Goal: Task Accomplishment & Management: Manage account settings

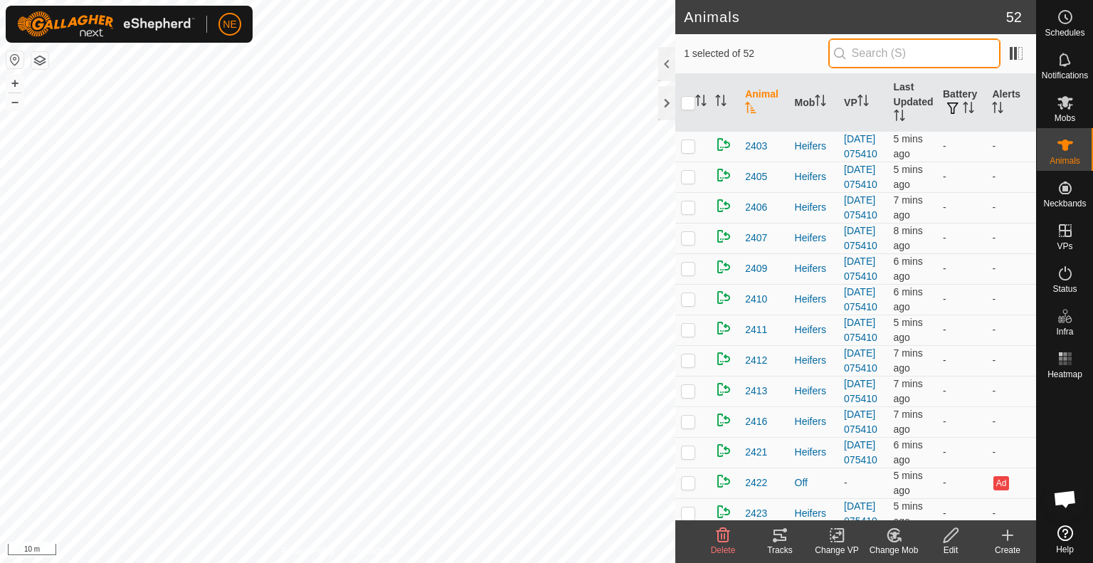
click at [862, 55] on input "text" at bounding box center [914, 53] width 172 height 30
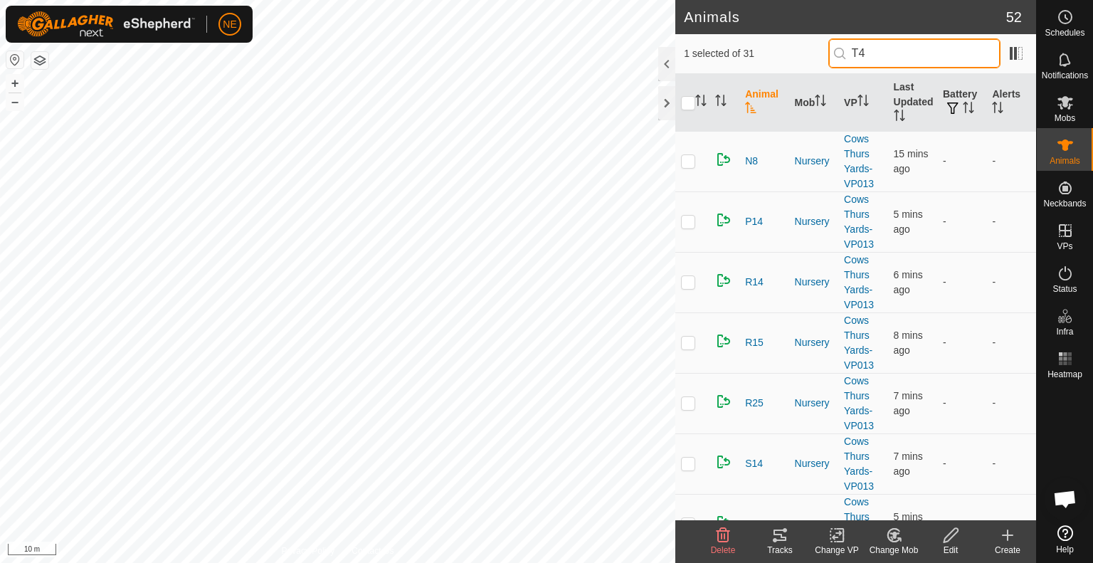
type input "T41"
checkbox input "true"
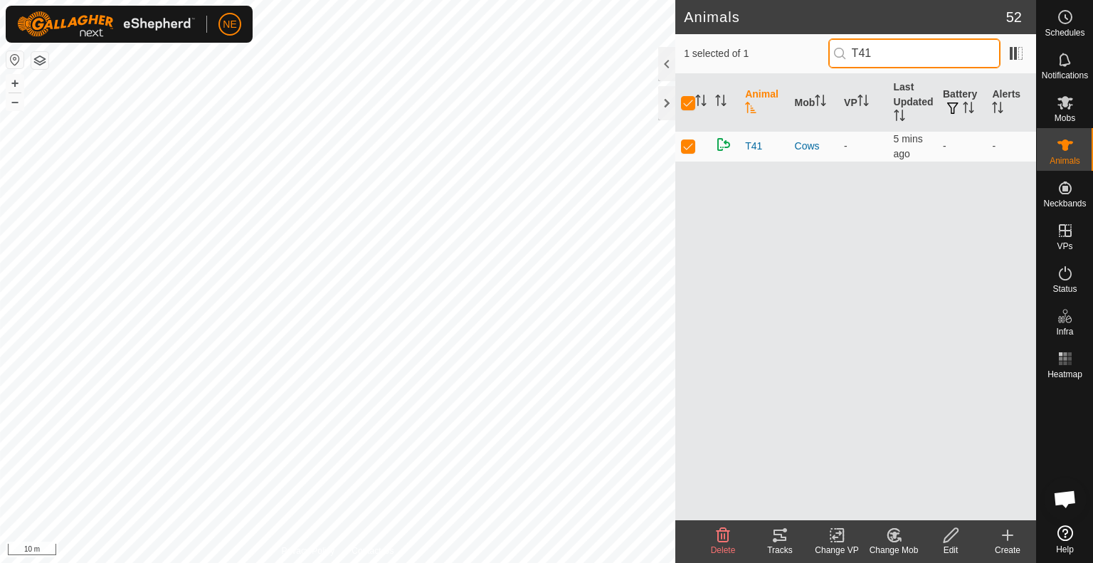
type input "T41"
click at [892, 542] on icon at bounding box center [894, 535] width 18 height 17
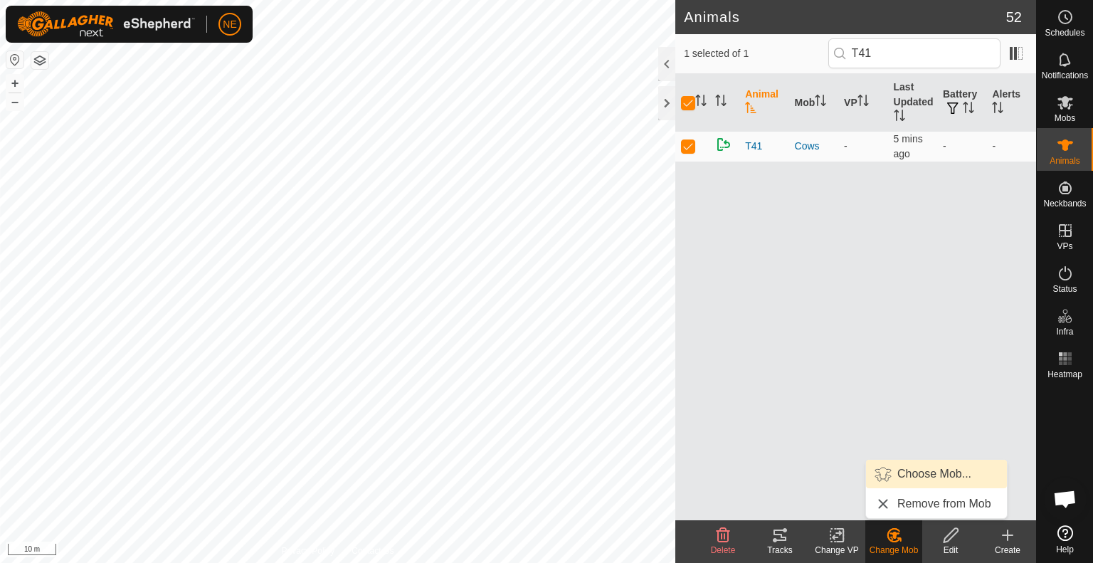
click at [909, 475] on link "Choose Mob..." at bounding box center [936, 474] width 141 height 28
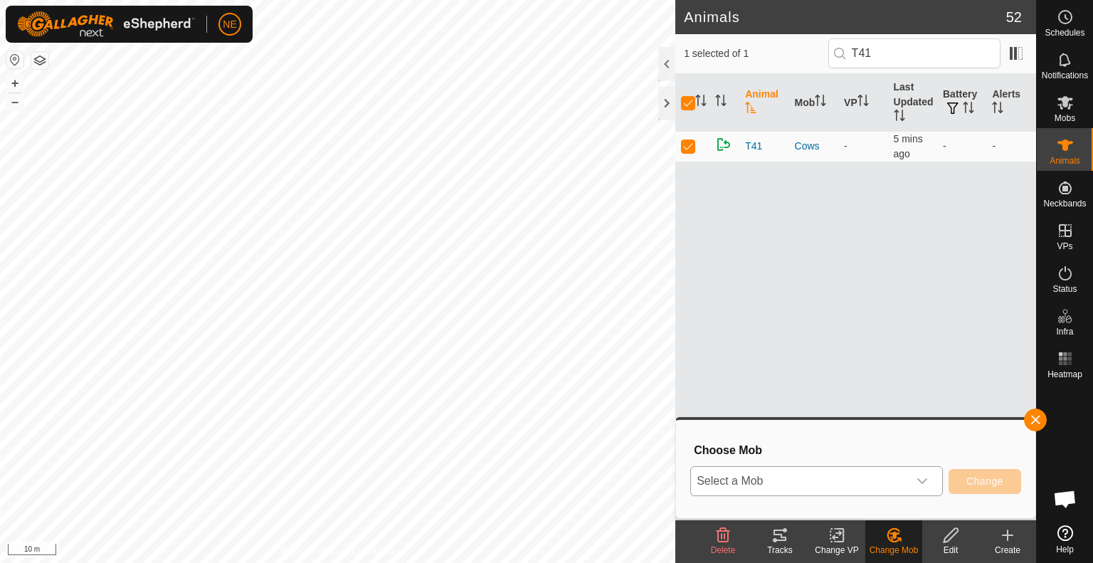
click at [931, 483] on div "dropdown trigger" at bounding box center [922, 481] width 28 height 28
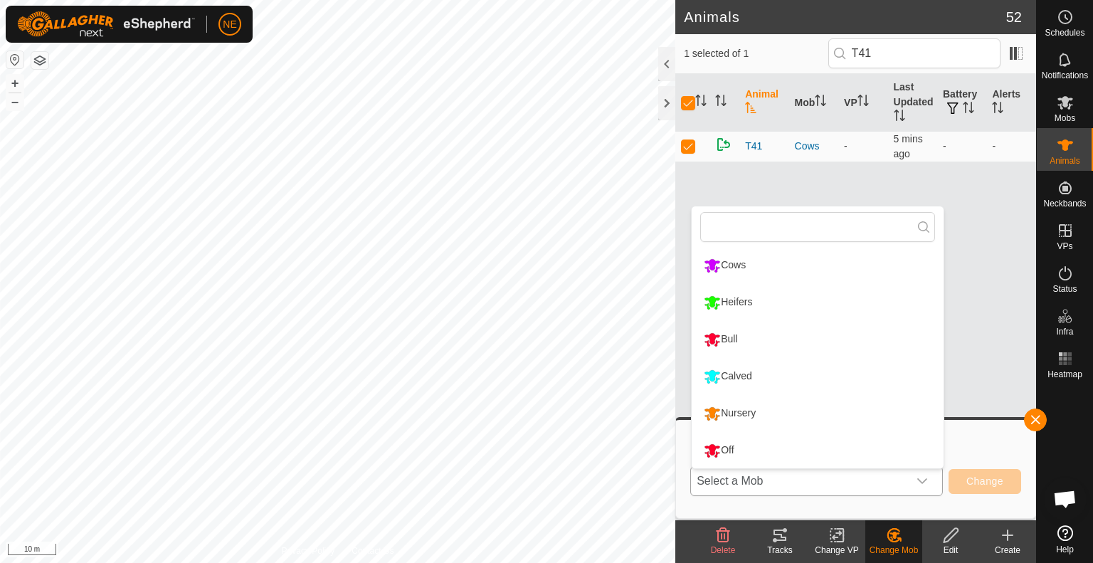
click at [810, 381] on li "Calved" at bounding box center [818, 377] width 252 height 36
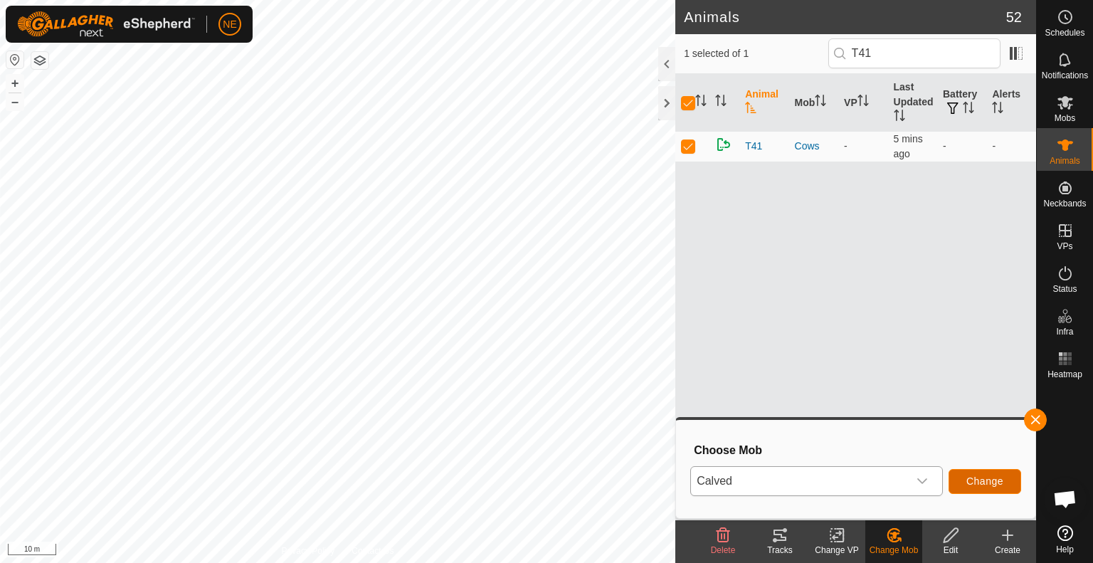
click at [963, 477] on button "Change" at bounding box center [984, 481] width 73 height 25
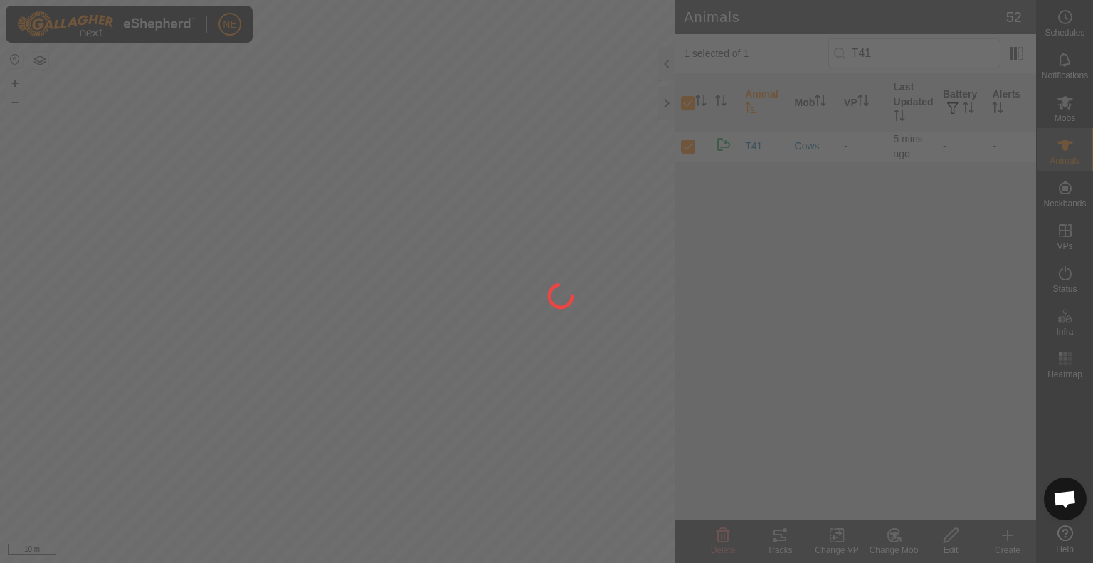
checkbox input "false"
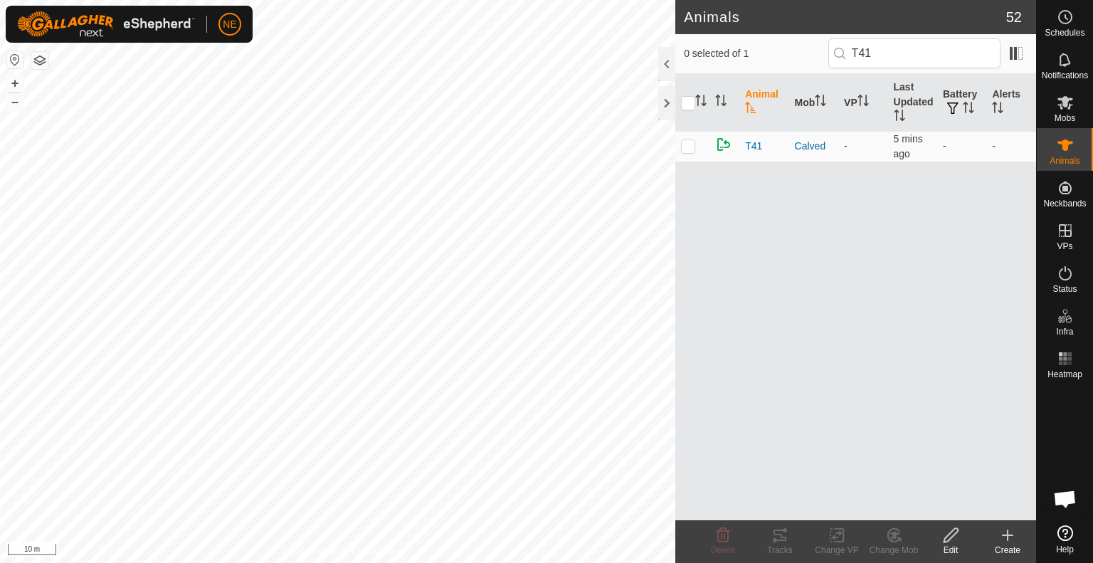
click at [697, 562] on html "NE Schedules Notifications Mobs Animals Neckbands VPs Status Infra Heatmap Help…" at bounding box center [546, 281] width 1093 height 563
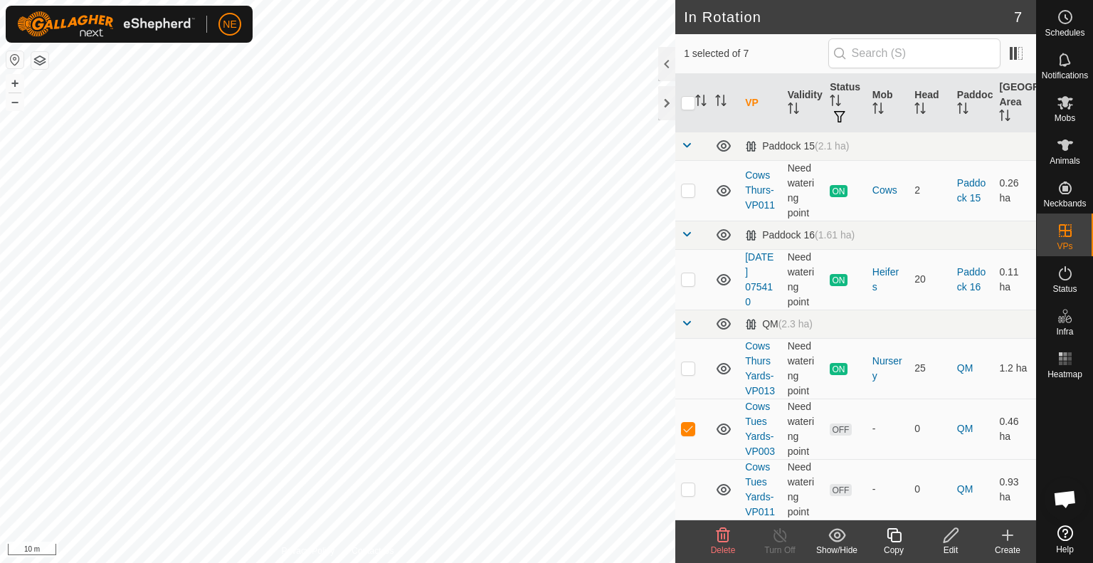
click at [728, 539] on icon at bounding box center [724, 535] width 14 height 14
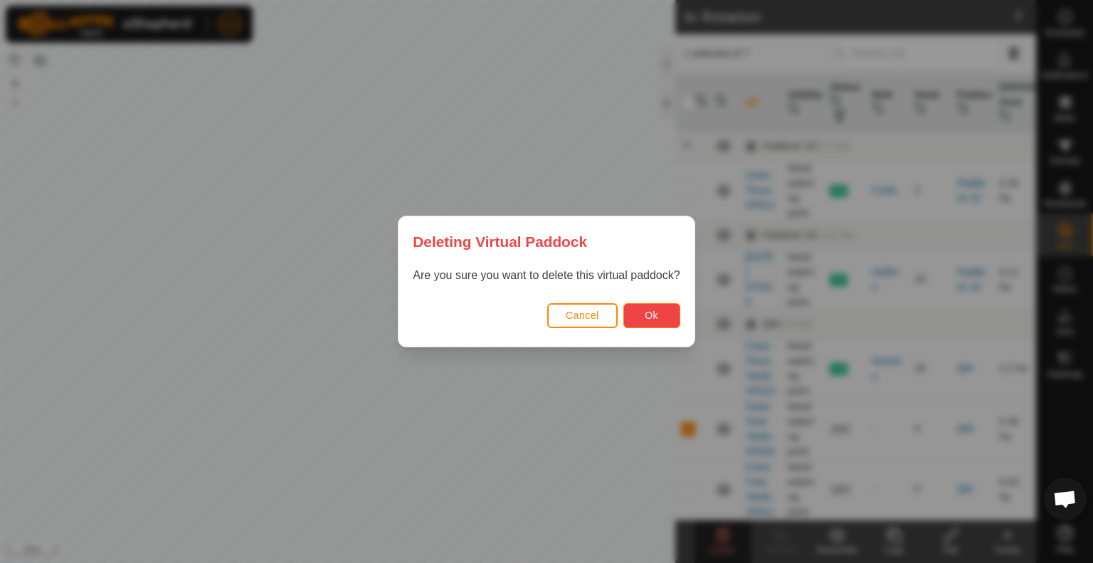
click at [661, 315] on button "Ok" at bounding box center [651, 315] width 57 height 25
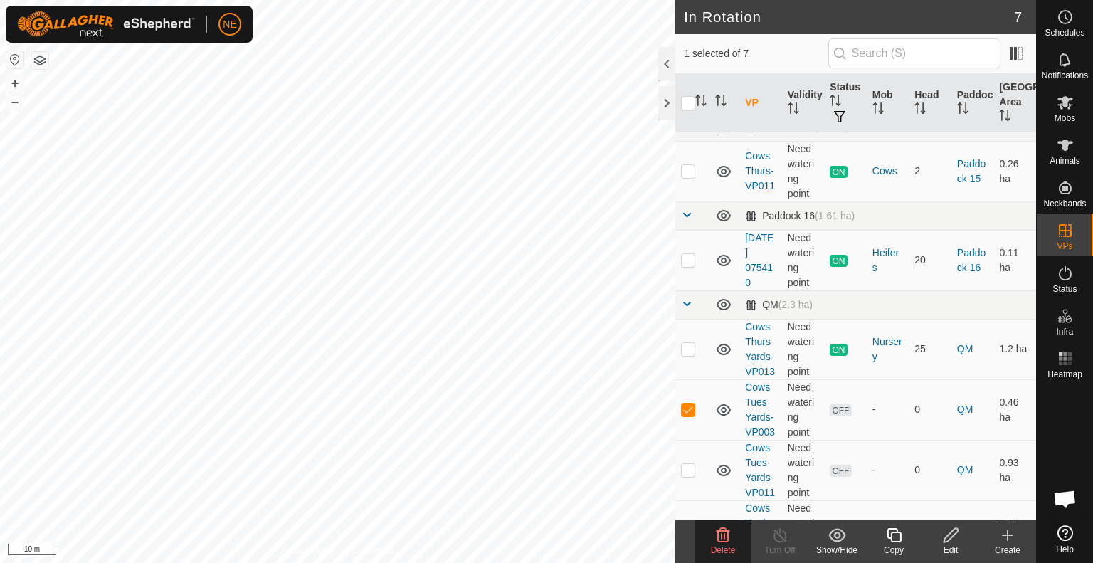
scroll to position [28, 0]
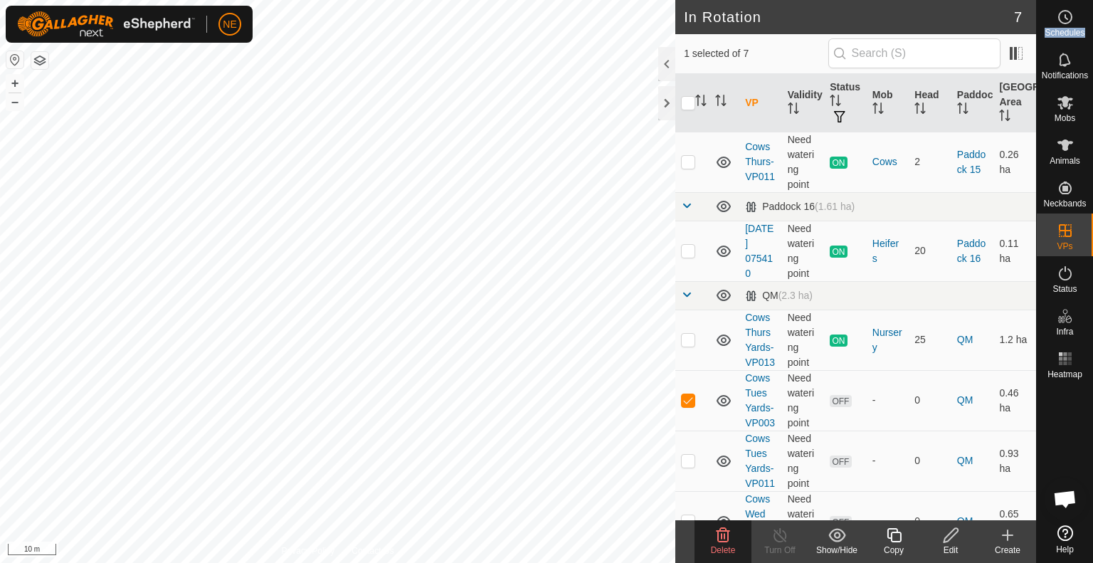
click at [1036, 517] on div "Schedules Notifications Mobs Animals Neckbands VPs Status Infra Heatmap Help" at bounding box center [1064, 281] width 57 height 563
click at [689, 406] on p-checkbox at bounding box center [688, 399] width 14 height 11
checkbox input "false"
click at [724, 539] on icon at bounding box center [722, 535] width 17 height 17
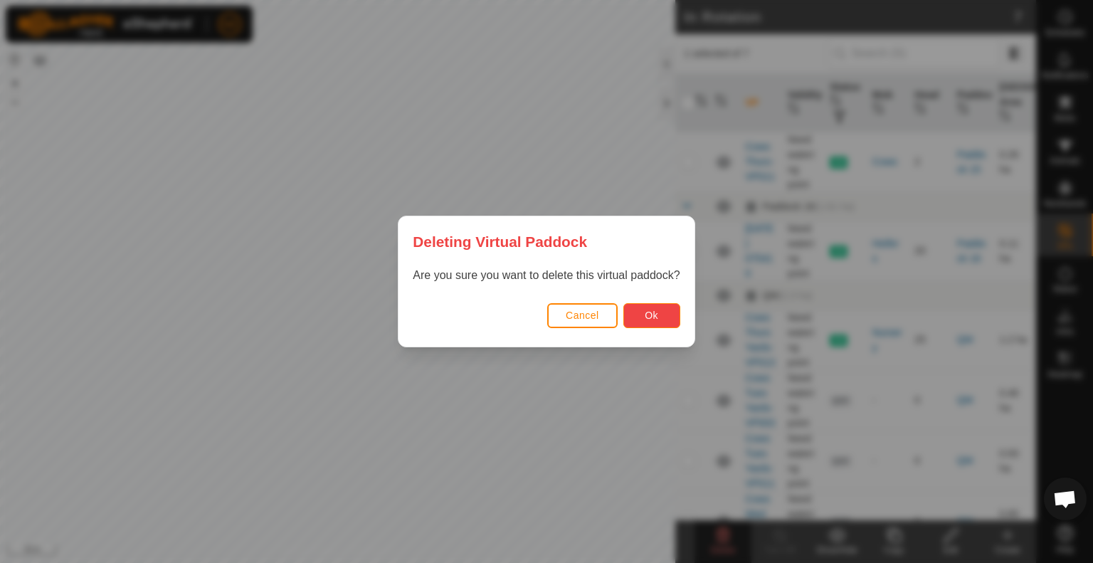
click at [647, 316] on span "Ok" at bounding box center [652, 315] width 14 height 11
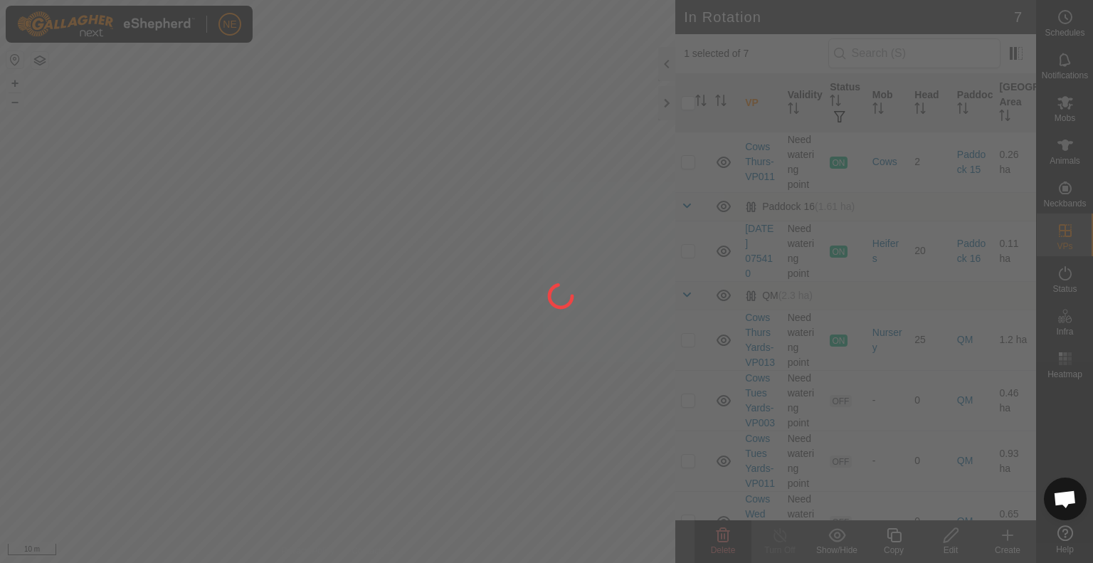
checkbox input "false"
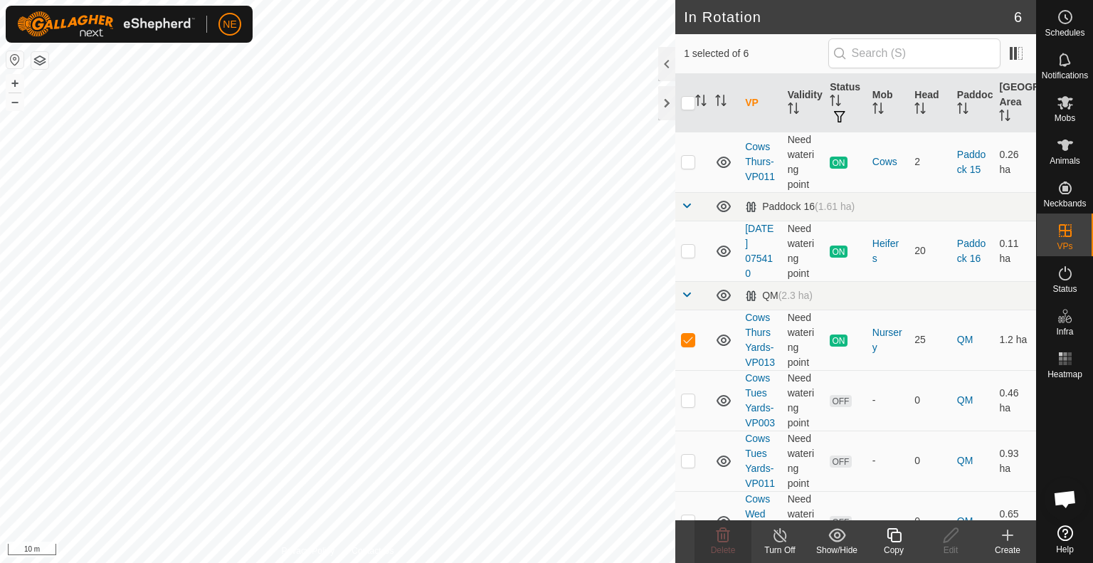
checkbox input "false"
click at [713, 540] on delete-svg-icon at bounding box center [722, 535] width 57 height 17
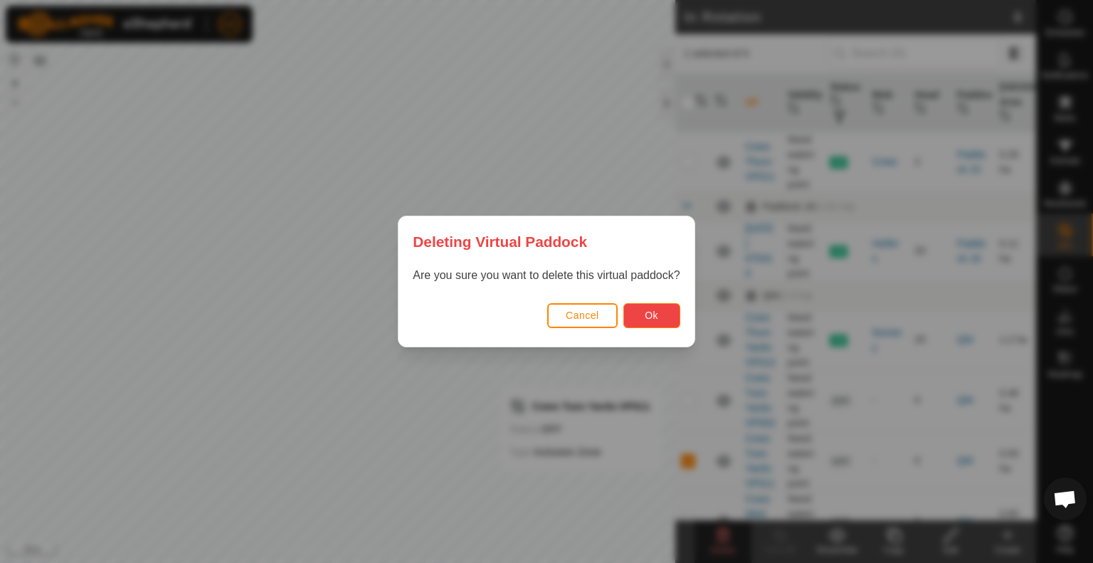
click at [652, 324] on button "Ok" at bounding box center [651, 315] width 57 height 25
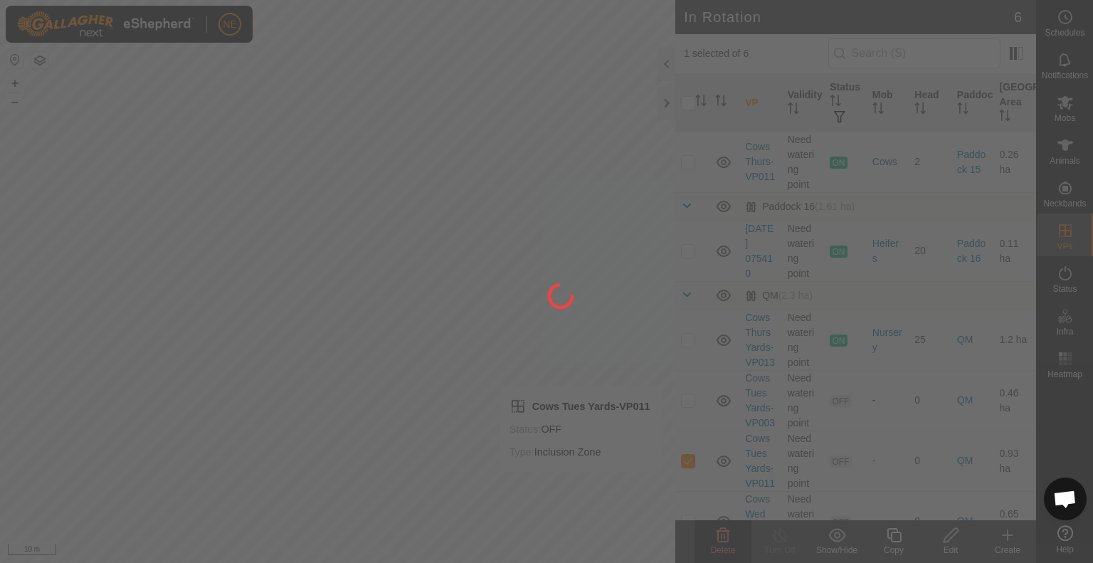
checkbox input "false"
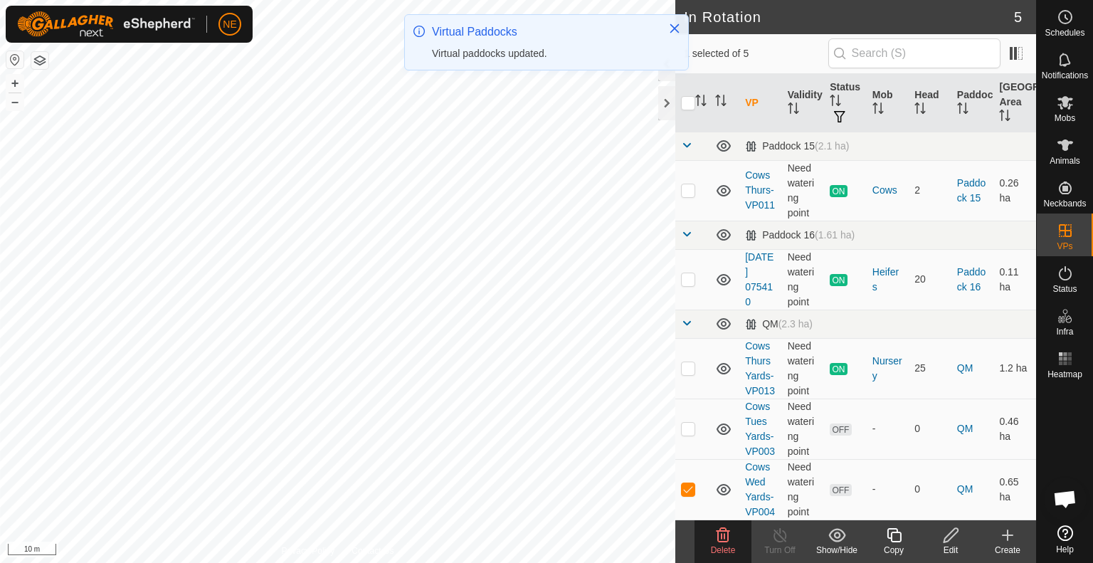
click at [729, 529] on icon at bounding box center [722, 535] width 17 height 17
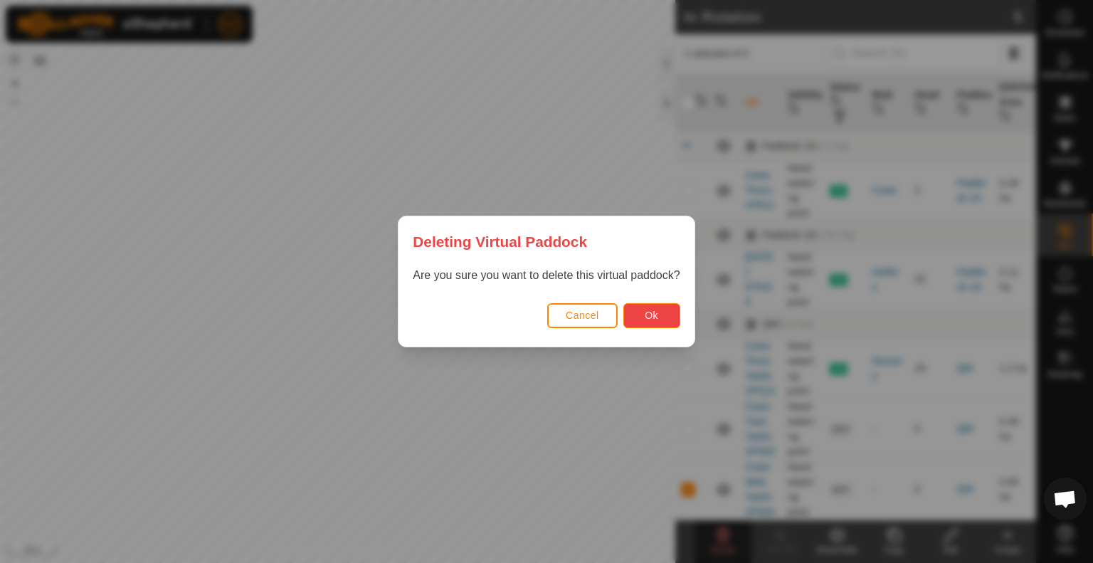
click at [672, 324] on button "Ok" at bounding box center [651, 315] width 57 height 25
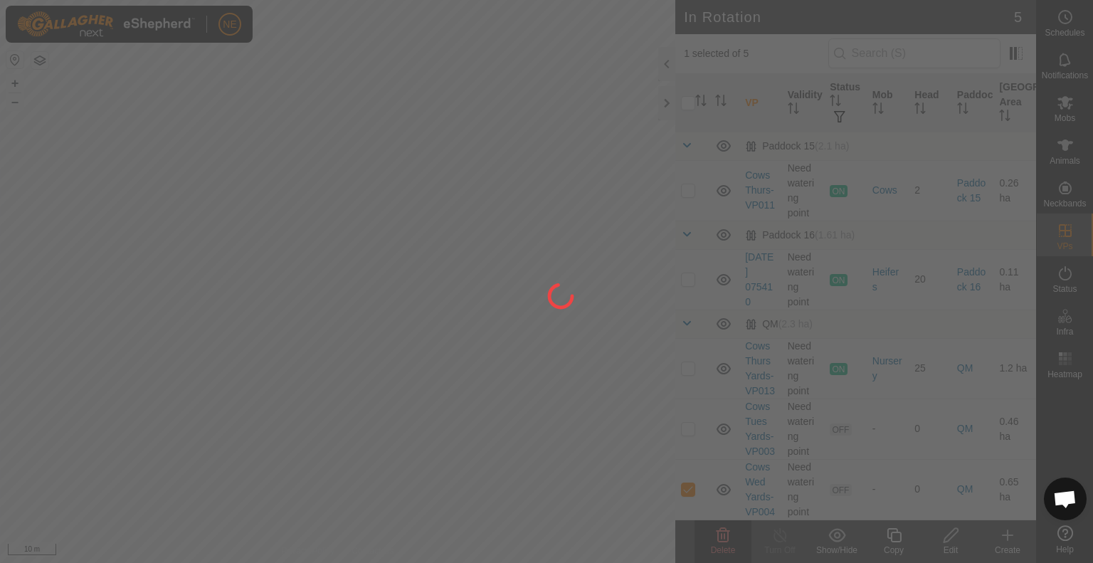
checkbox input "false"
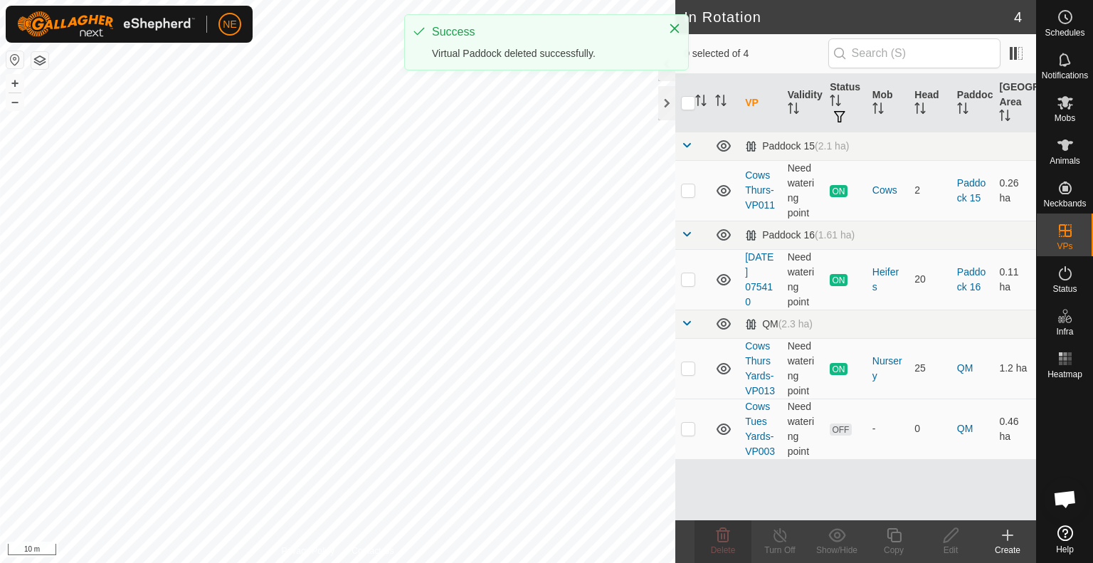
scroll to position [0, 0]
checkbox input "true"
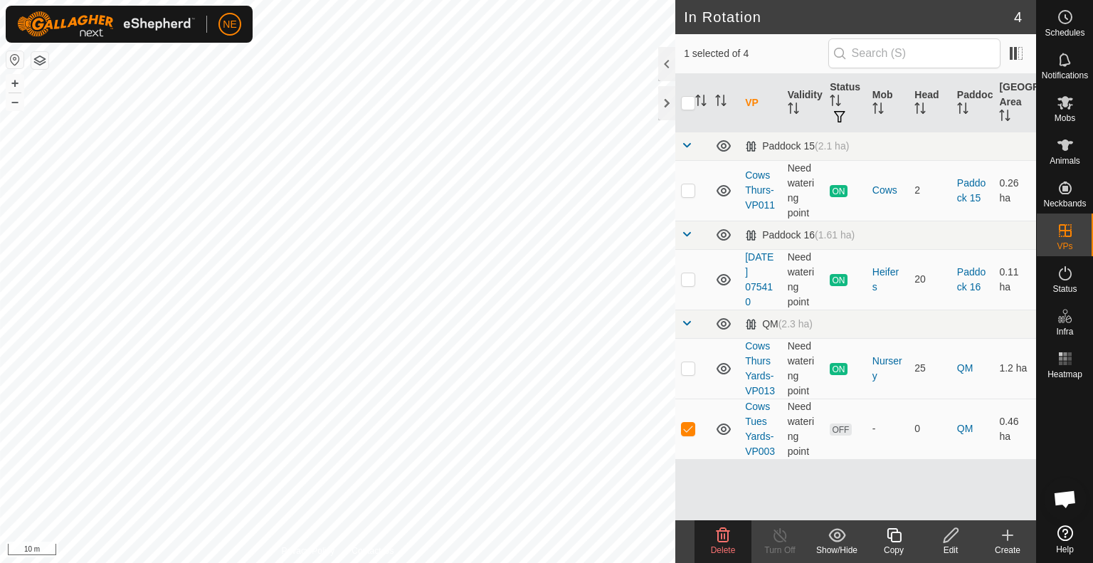
click at [717, 537] on icon at bounding box center [724, 535] width 14 height 14
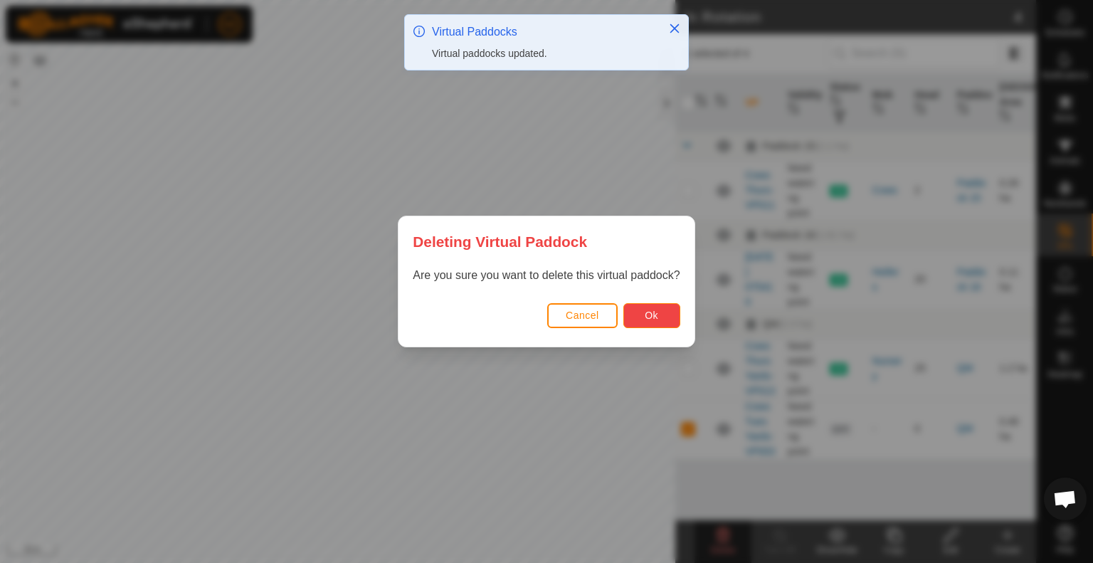
click at [660, 315] on button "Ok" at bounding box center [651, 315] width 57 height 25
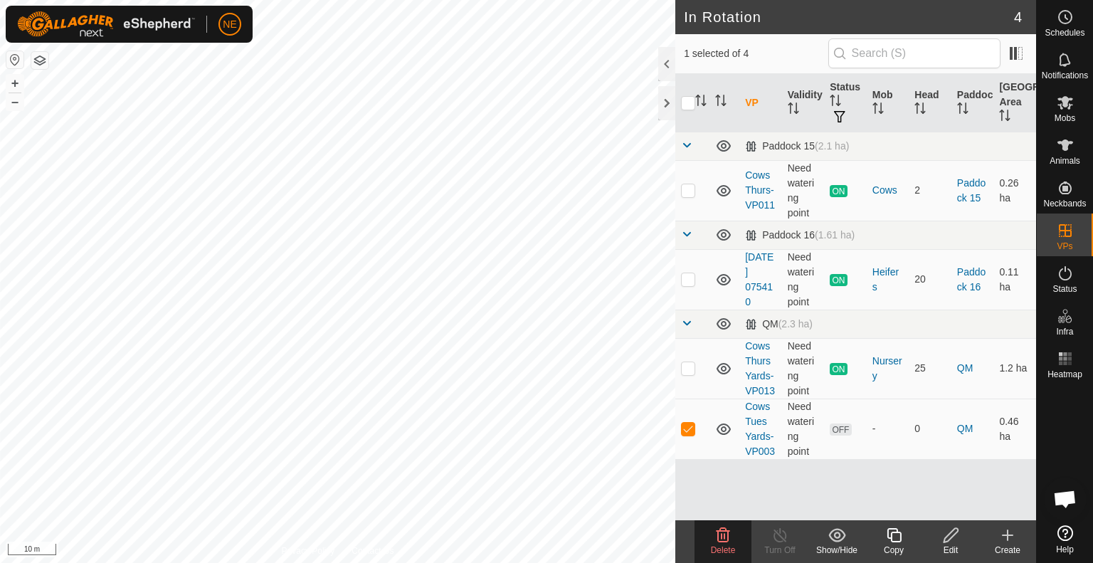
click at [834, 537] on icon at bounding box center [837, 535] width 18 height 17
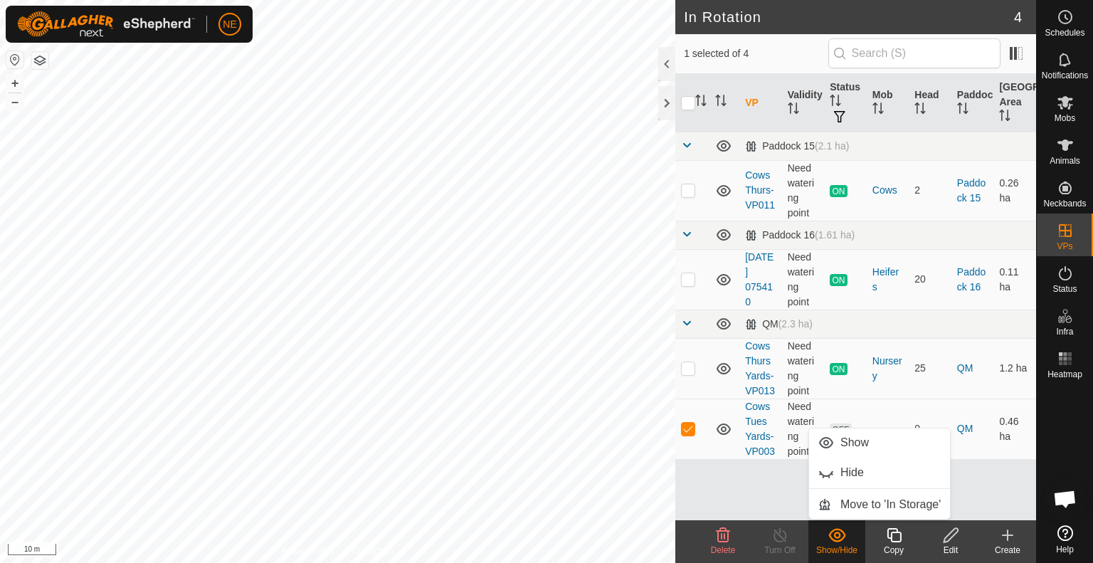
click at [834, 537] on icon at bounding box center [837, 535] width 18 height 17
click at [982, 497] on div "VP Validity Status Mob Head Paddock Grazing Area Paddock 15 (2.1 ha) Cows Thurs…" at bounding box center [855, 297] width 361 height 446
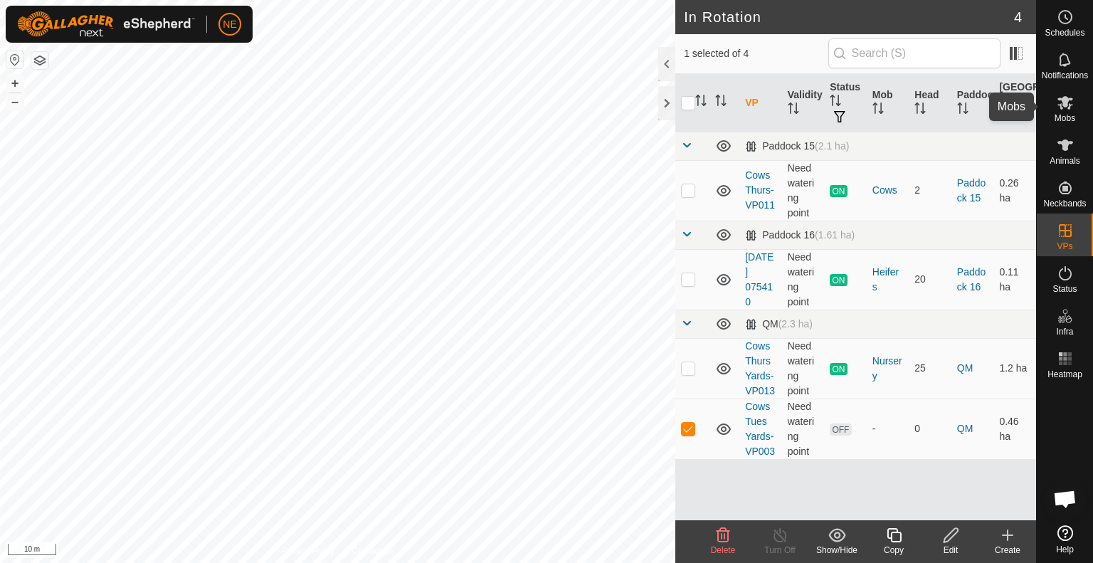
click at [1078, 105] on div "Mobs" at bounding box center [1065, 106] width 56 height 43
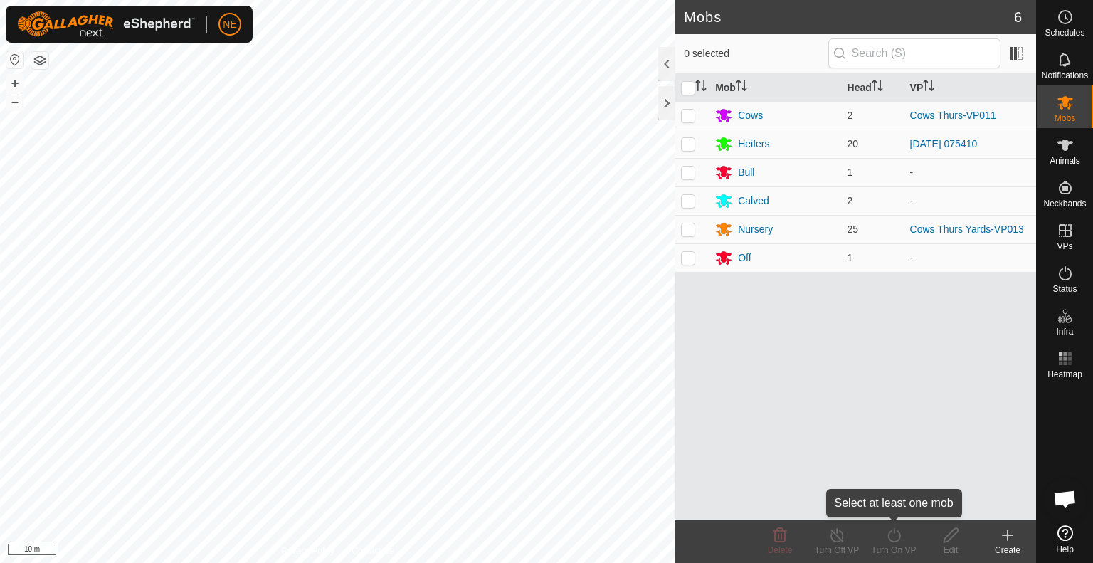
click at [903, 553] on div "Turn On VP" at bounding box center [893, 550] width 57 height 13
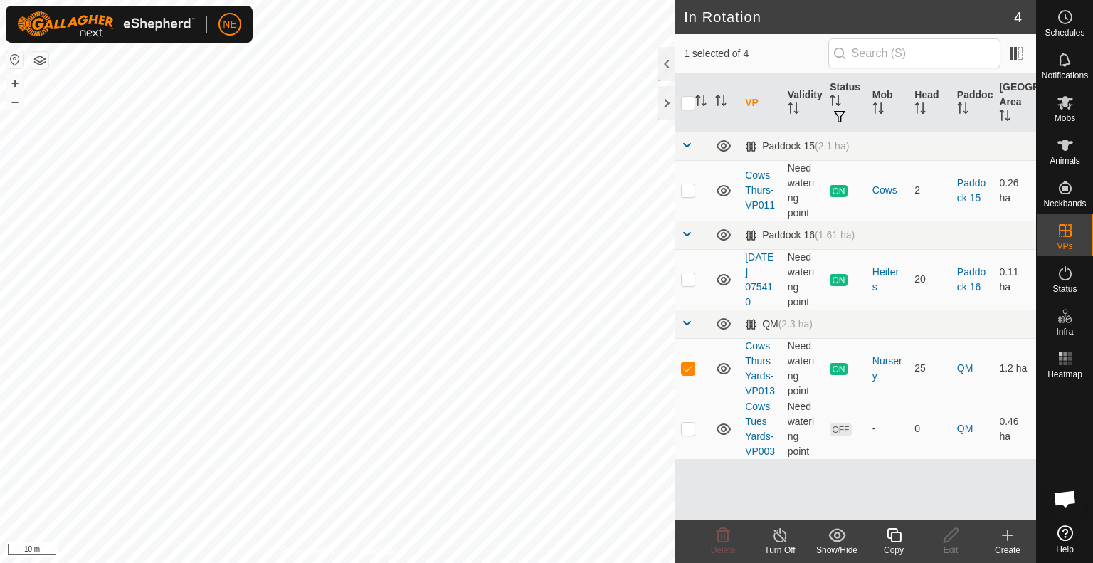
click at [894, 546] on div "Copy" at bounding box center [893, 550] width 57 height 13
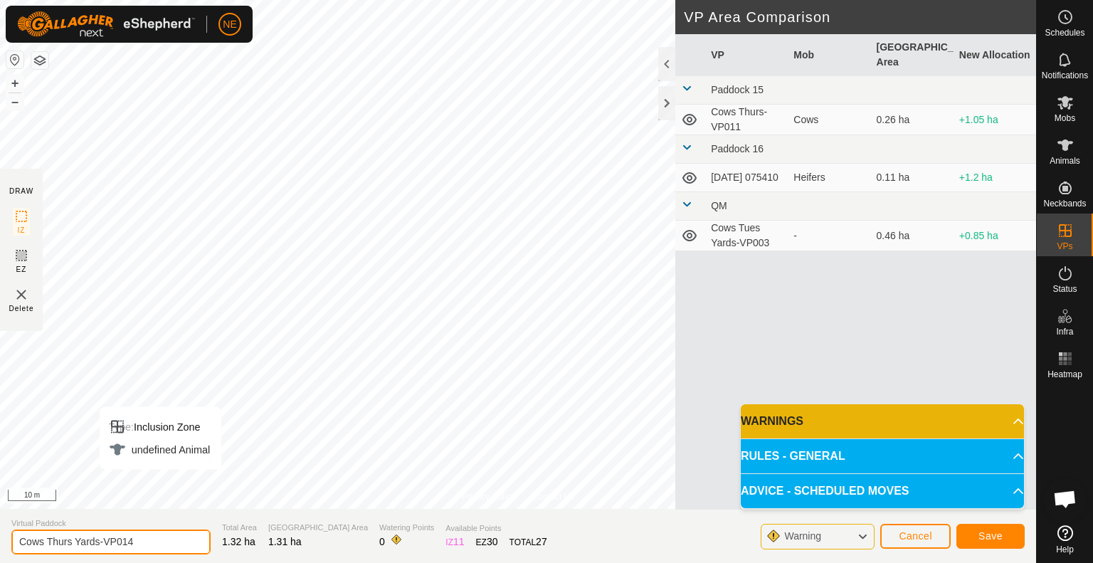
click at [73, 542] on input "Cows Thurs Yards-VP014" at bounding box center [110, 541] width 199 height 25
type input "Cows Fri Yards-VP014"
click at [336, 522] on div "Privacy Policy Contact Us IZ interior angle must be larger than 80° (Current: 4…" at bounding box center [518, 281] width 1036 height 563
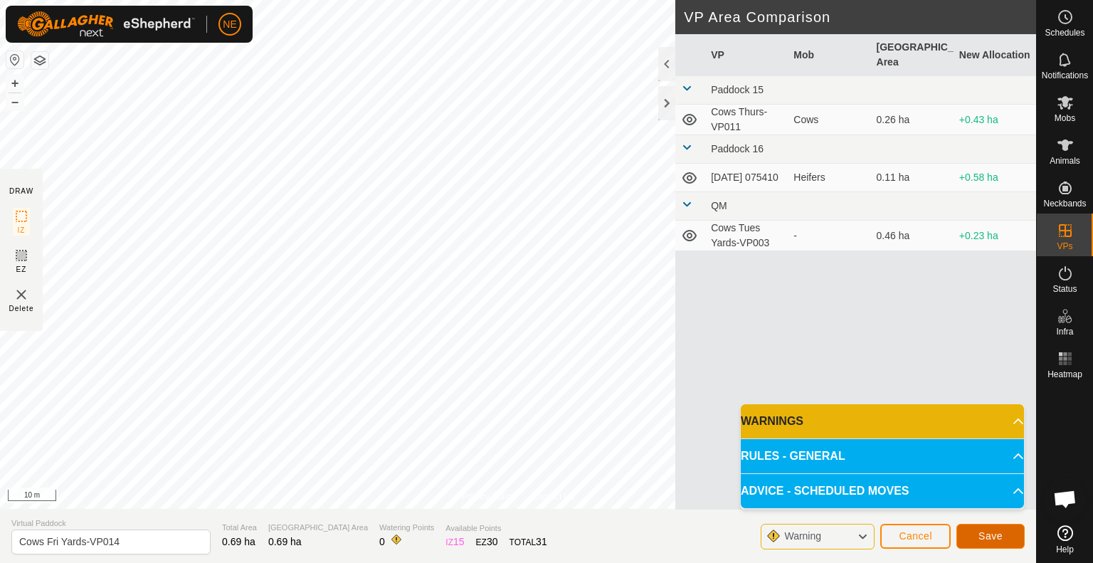
click at [988, 534] on span "Save" at bounding box center [990, 535] width 24 height 11
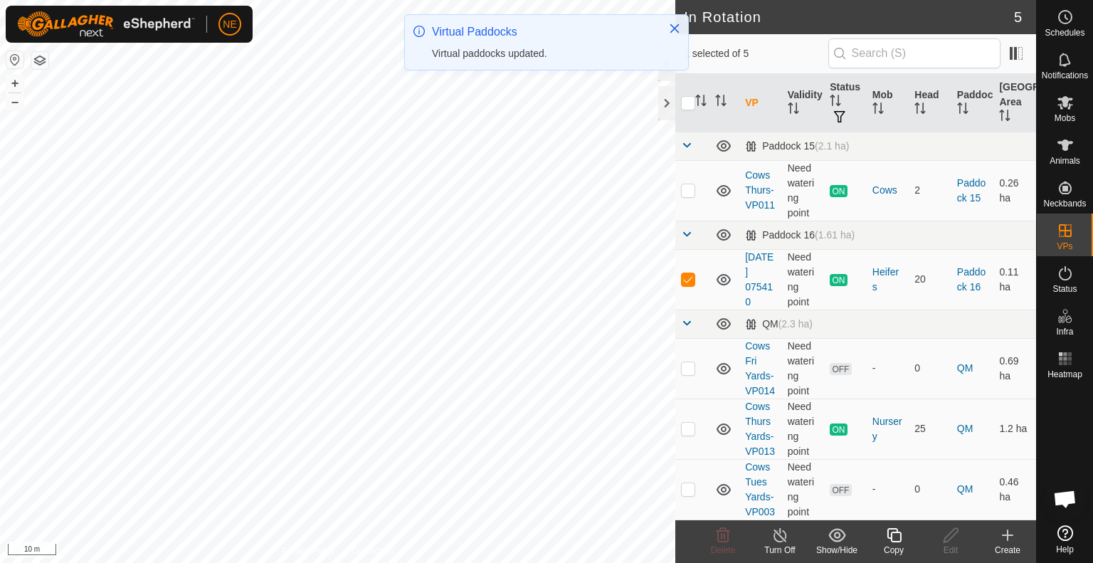
click at [890, 546] on div "Copy" at bounding box center [893, 550] width 57 height 13
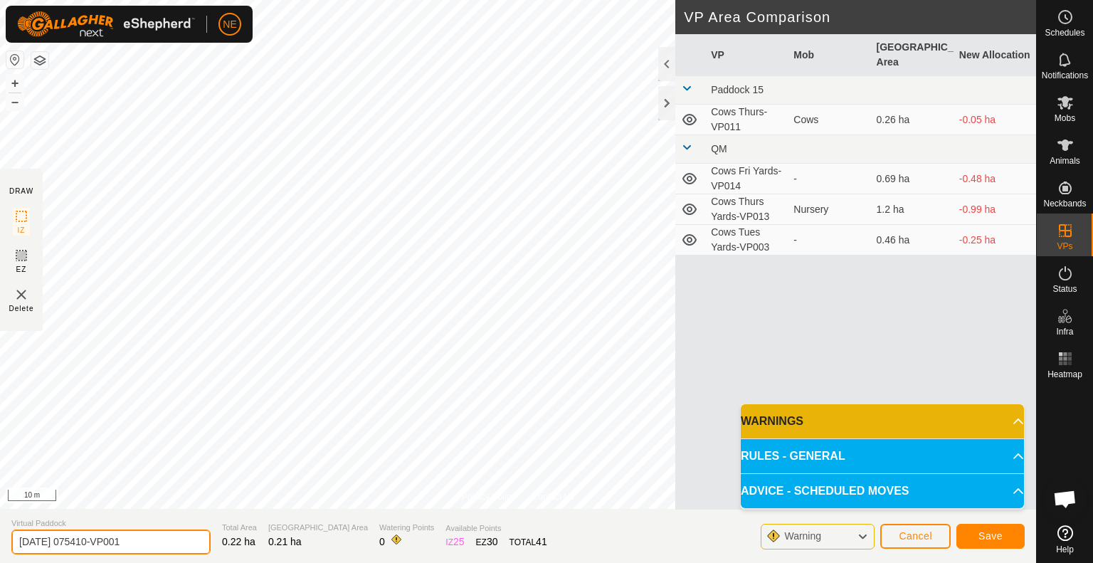
click at [168, 536] on input "[DATE] 075410-VP001" at bounding box center [110, 541] width 199 height 25
type input "Heifers Fri"
click at [988, 534] on span "Save" at bounding box center [990, 535] width 24 height 11
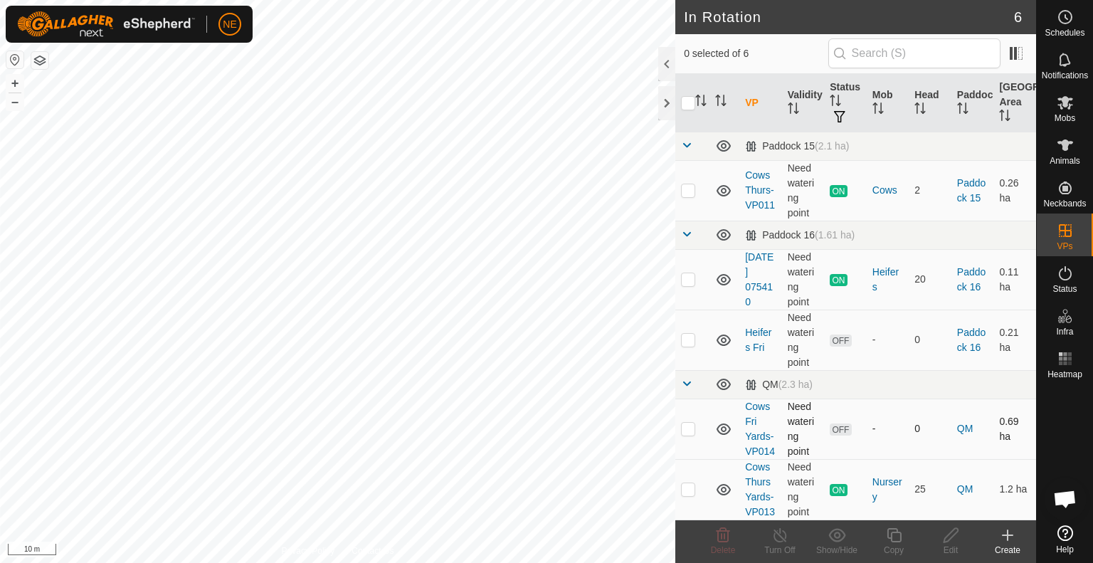
checkbox input "true"
click at [20, 82] on button "+" at bounding box center [14, 83] width 17 height 17
click at [890, 540] on icon at bounding box center [894, 535] width 18 height 17
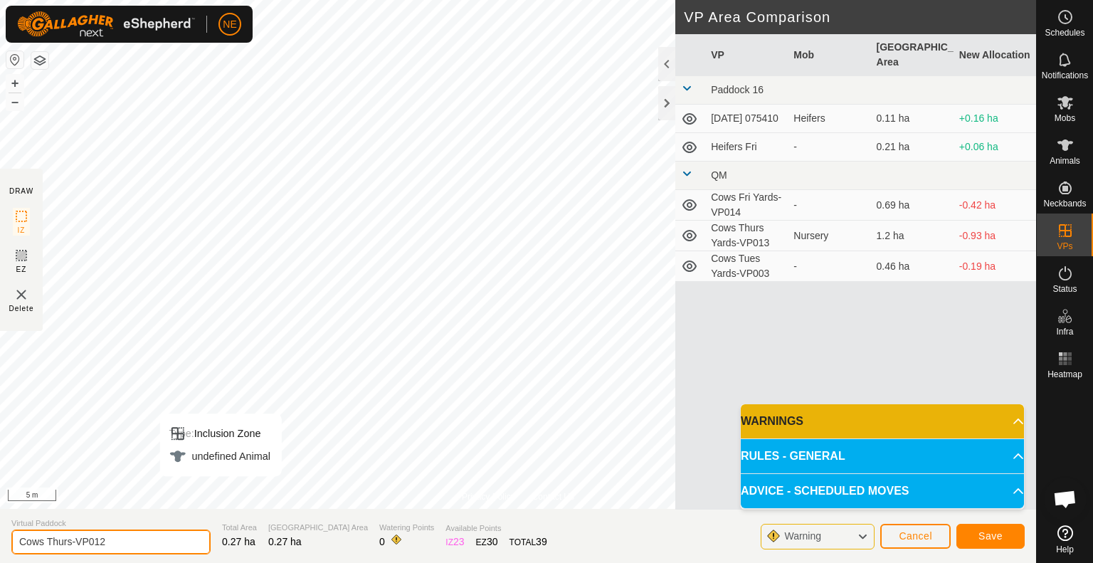
click at [69, 545] on input "Cows Thurs-VP012" at bounding box center [110, 541] width 199 height 25
type input "Cows Fri-VP012"
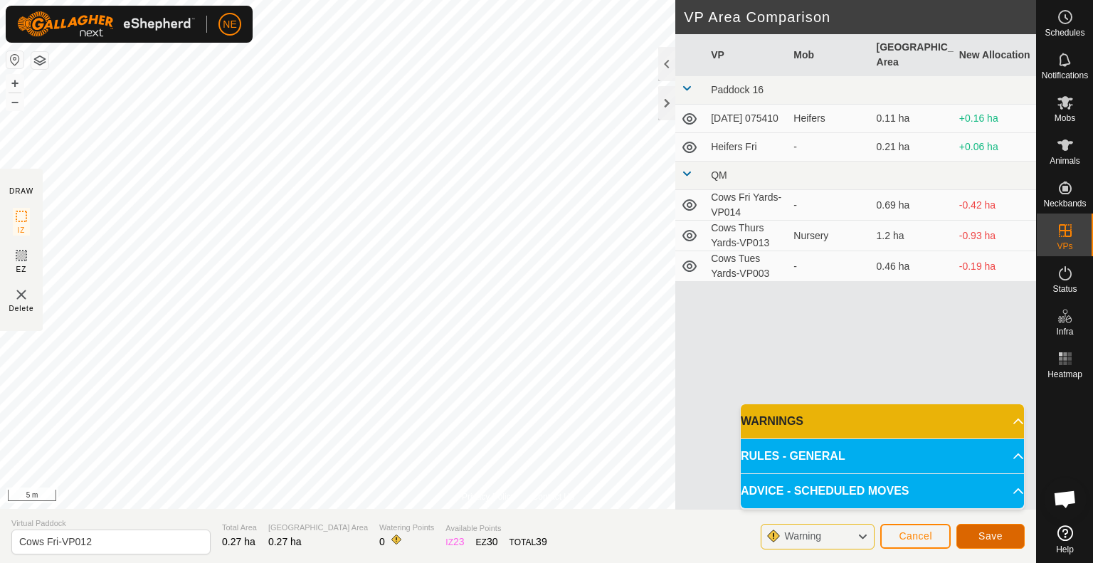
click at [988, 525] on button "Save" at bounding box center [990, 536] width 68 height 25
